Goal: Task Accomplishment & Management: Complete application form

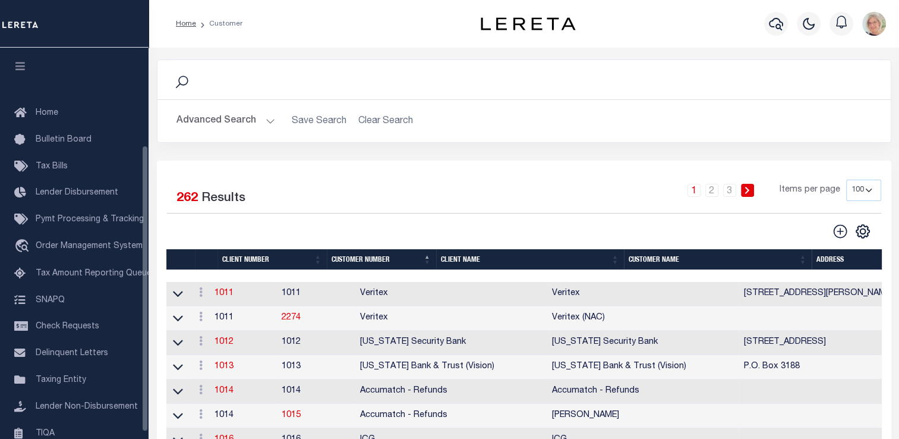
scroll to position [133, 0]
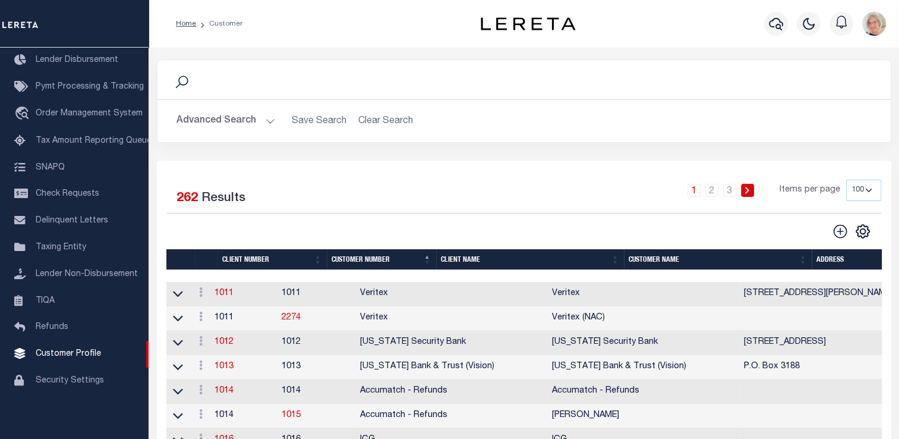
click at [465, 261] on th "Client Name" at bounding box center [530, 259] width 188 height 21
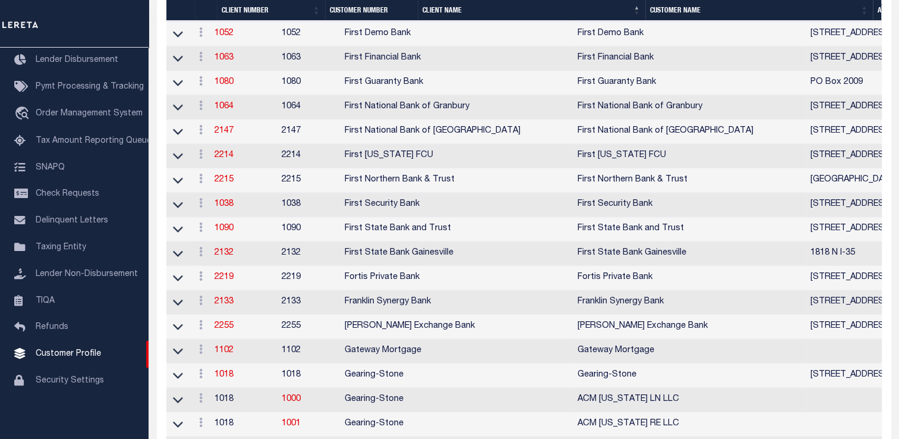
scroll to position [1724, 0]
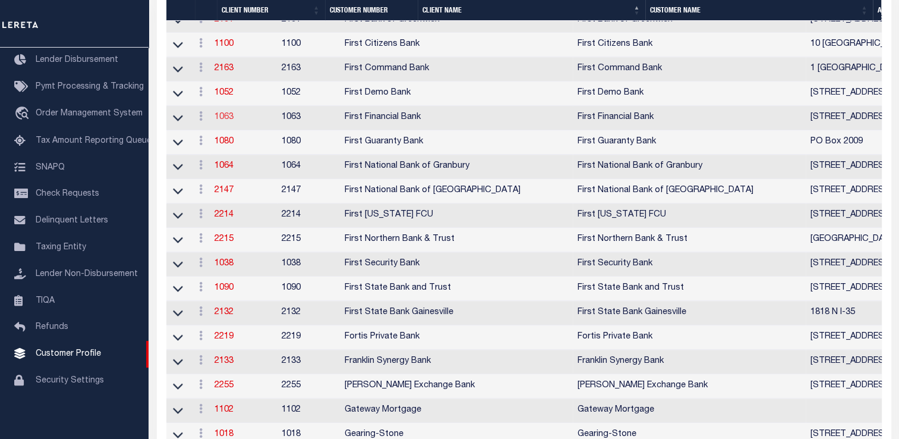
click at [229, 121] on link "1063" at bounding box center [224, 117] width 19 height 8
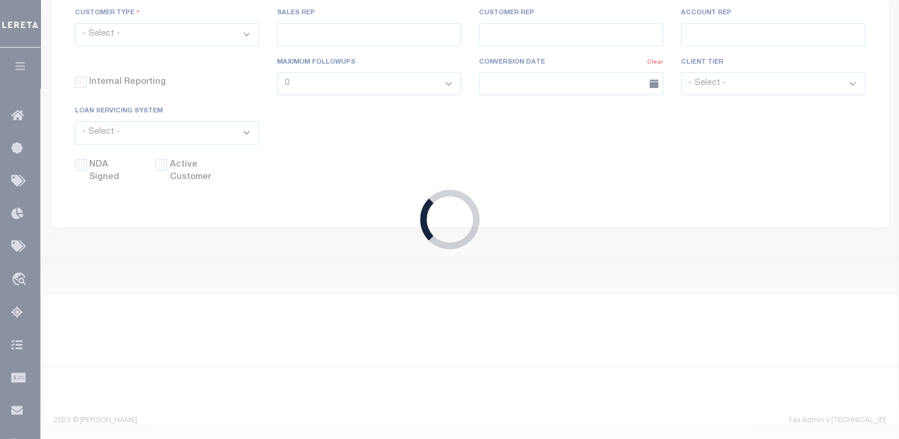
scroll to position [331, 0]
select select
type input "First Financial Bank"
type input "1063"
type input "First Financial Bank"
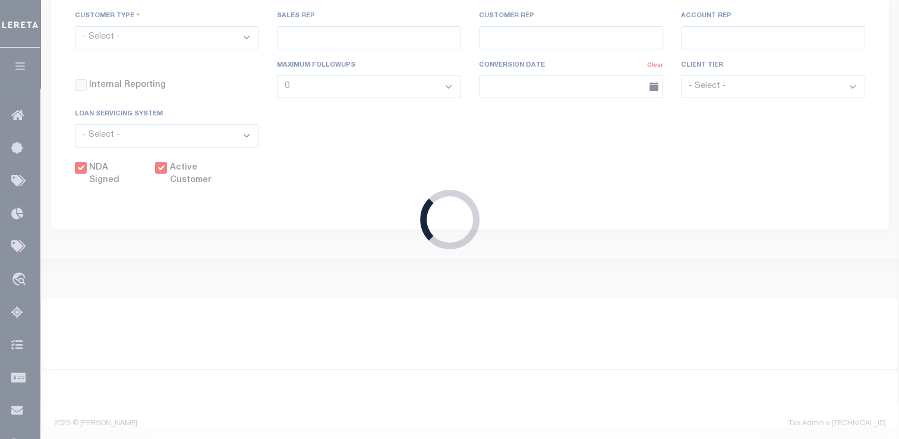
type input "[PERSON_NAME]"
select select "Mixed Portfolio"
type input "[PERSON_NAME]"
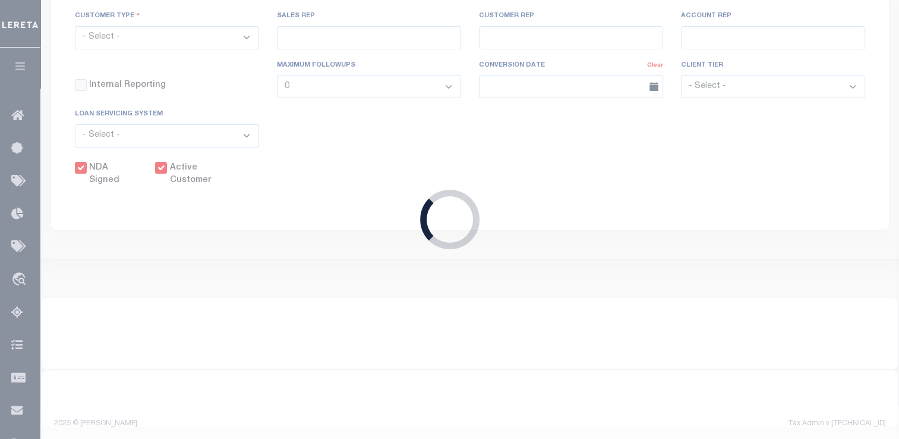
select select "JHS"
checkbox input "true"
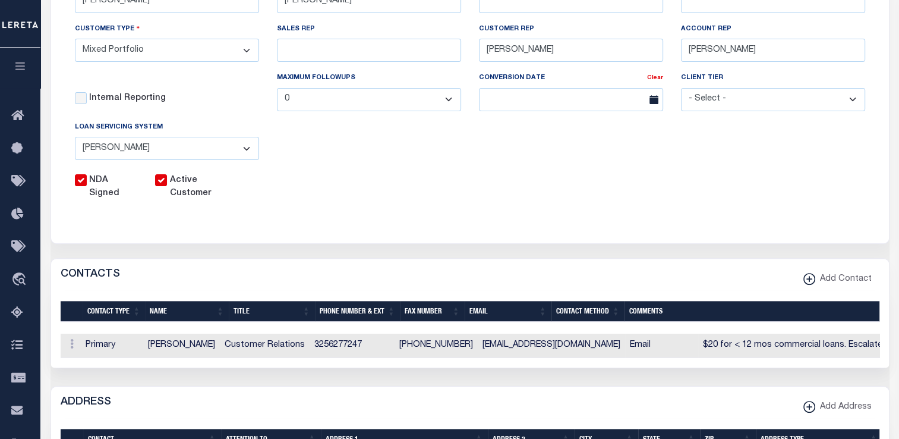
scroll to position [0, 0]
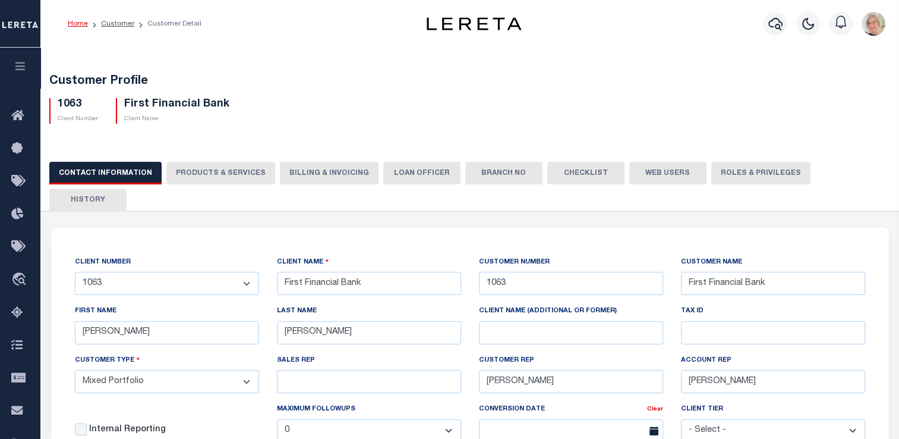
click at [320, 172] on button "Billing & Invoicing" at bounding box center [329, 173] width 99 height 23
